Goal: Find specific page/section: Find specific page/section

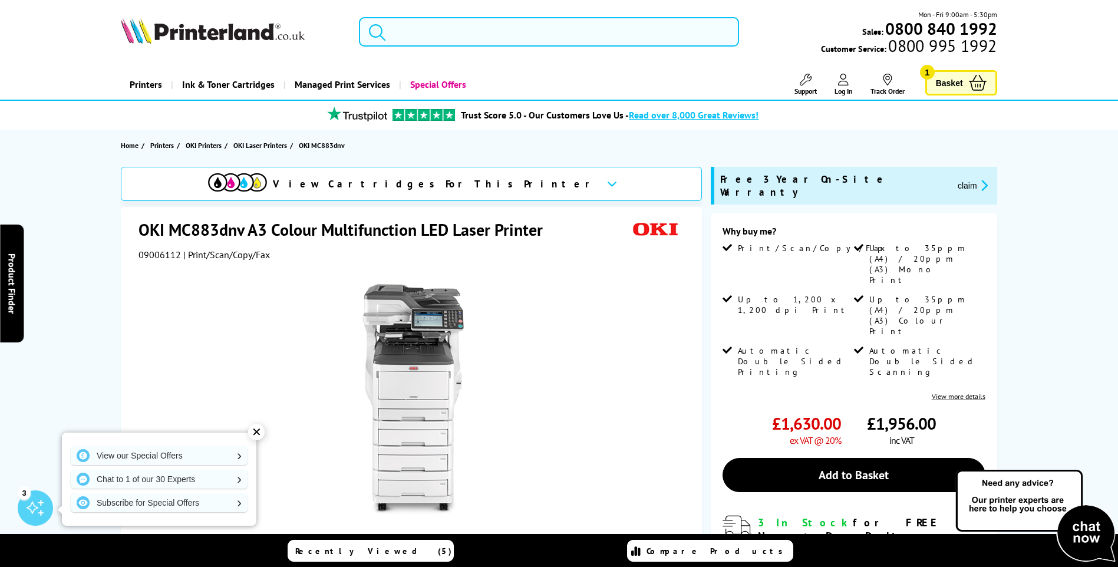
click at [509, 34] on input "search" at bounding box center [549, 31] width 380 height 29
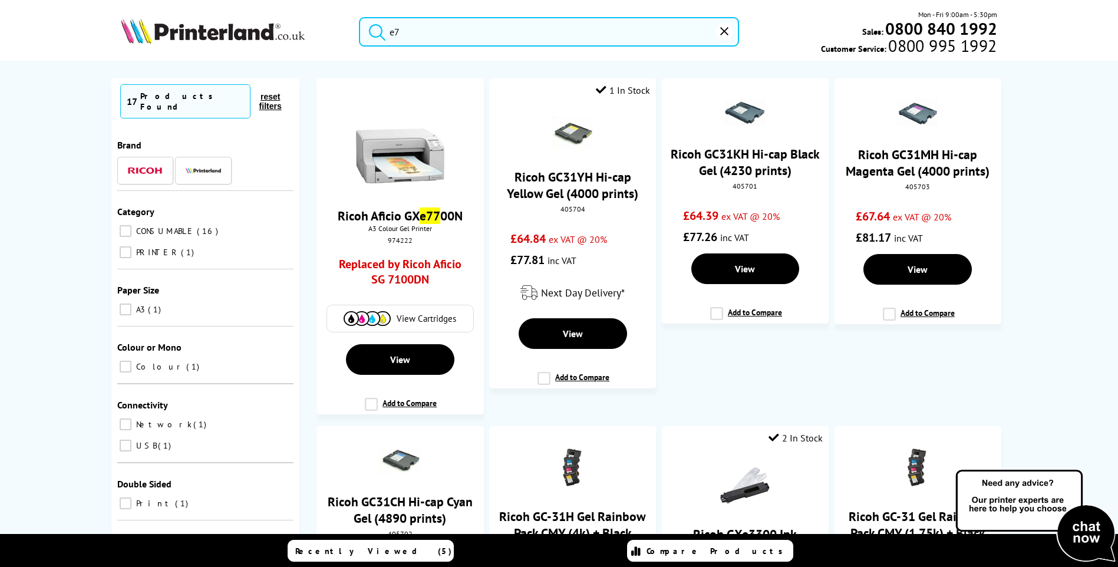
type input "e"
